Goal: Register for event/course

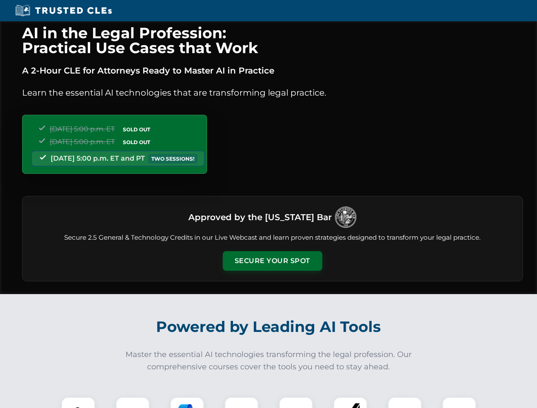
click at [272, 261] on button "Secure Your Spot" at bounding box center [273, 261] width 100 height 20
click at [78, 403] on img at bounding box center [78, 414] width 25 height 25
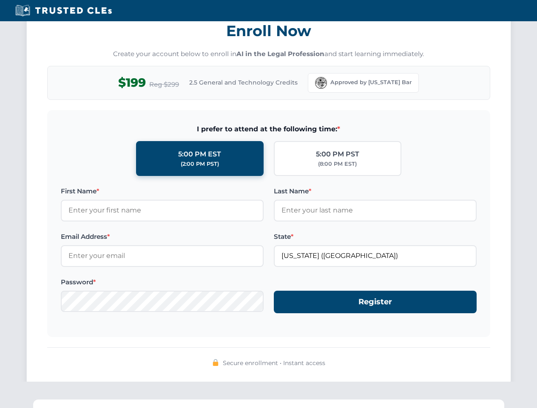
scroll to position [835, 0]
